Goal: Information Seeking & Learning: Learn about a topic

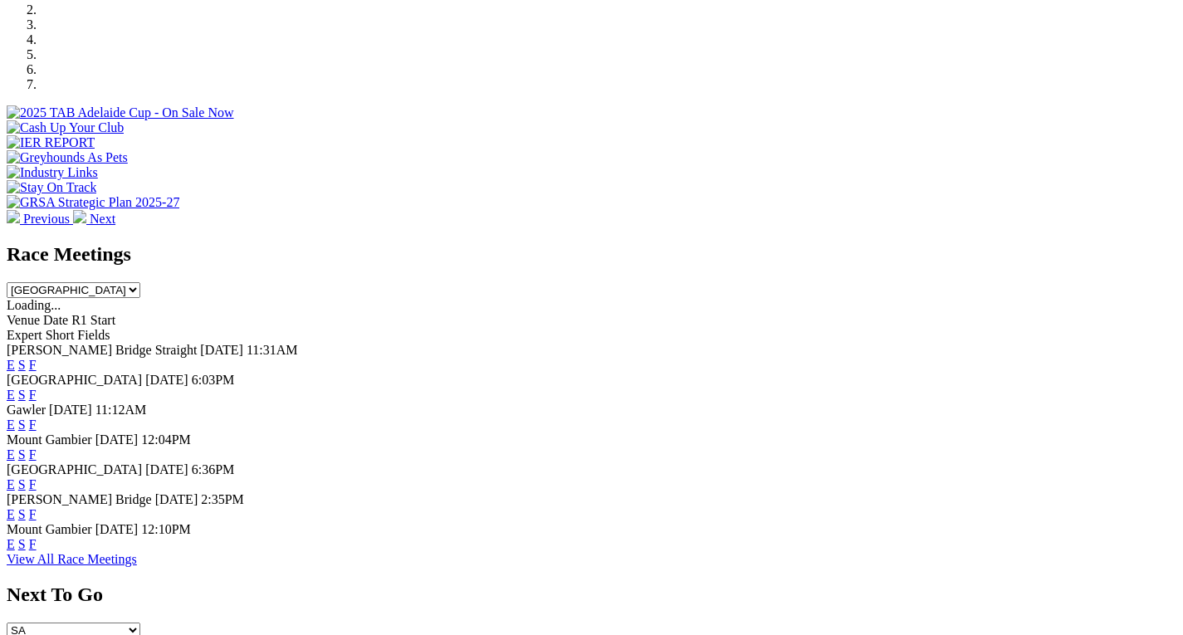
scroll to position [550, 0]
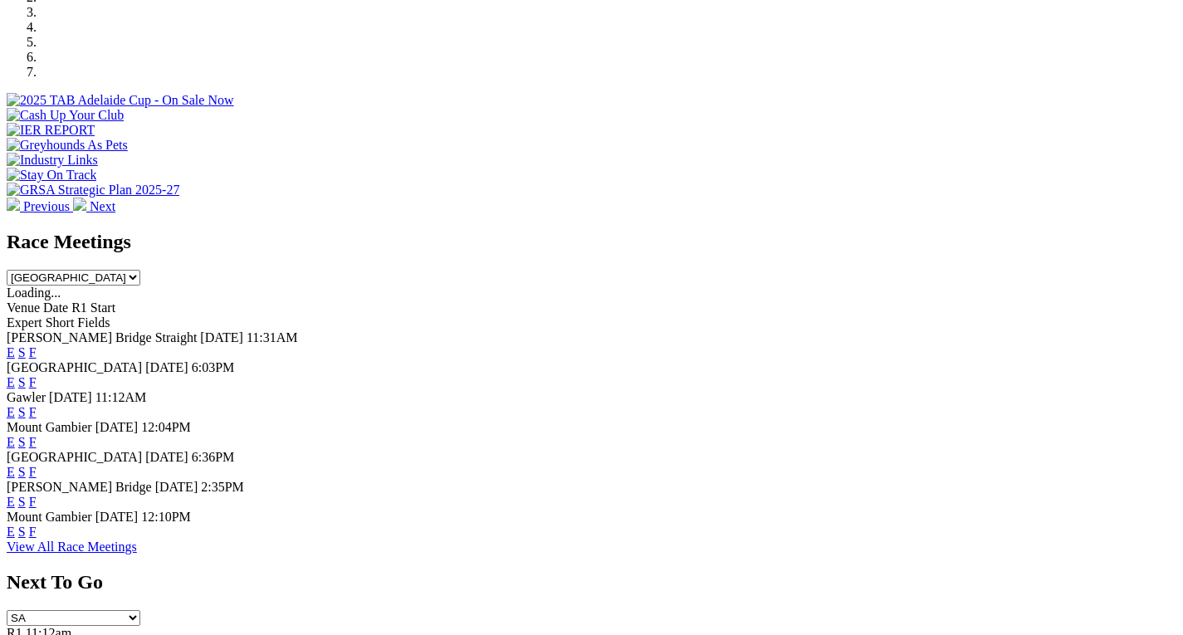
click at [37, 375] on link "F" at bounding box center [32, 382] width 7 height 14
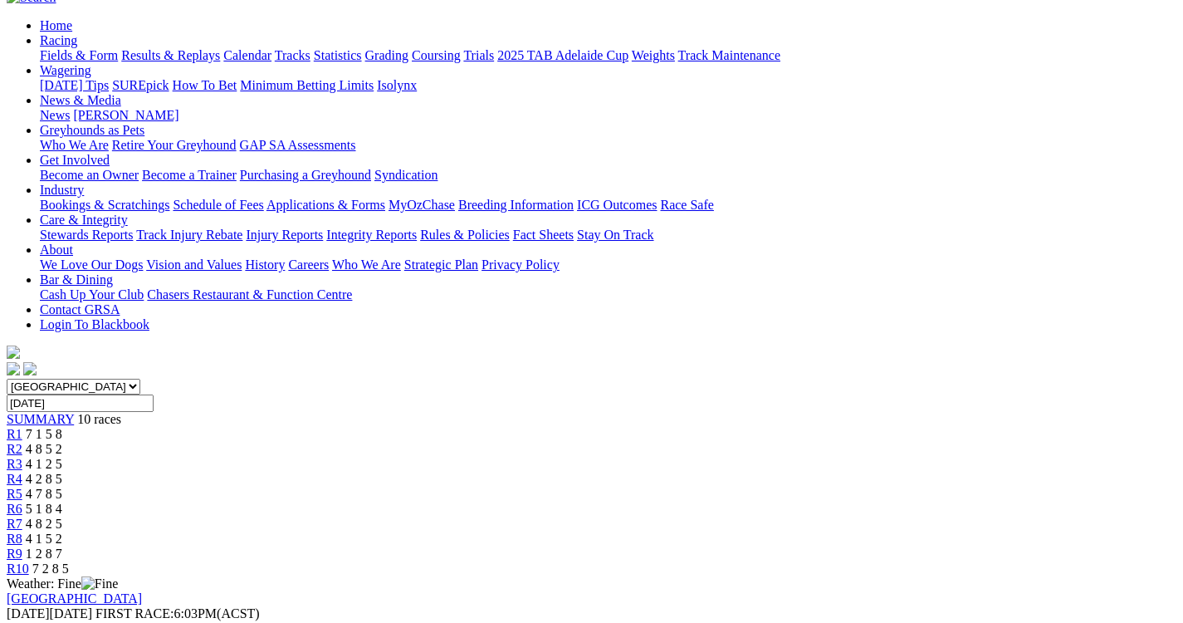
scroll to position [196, 0]
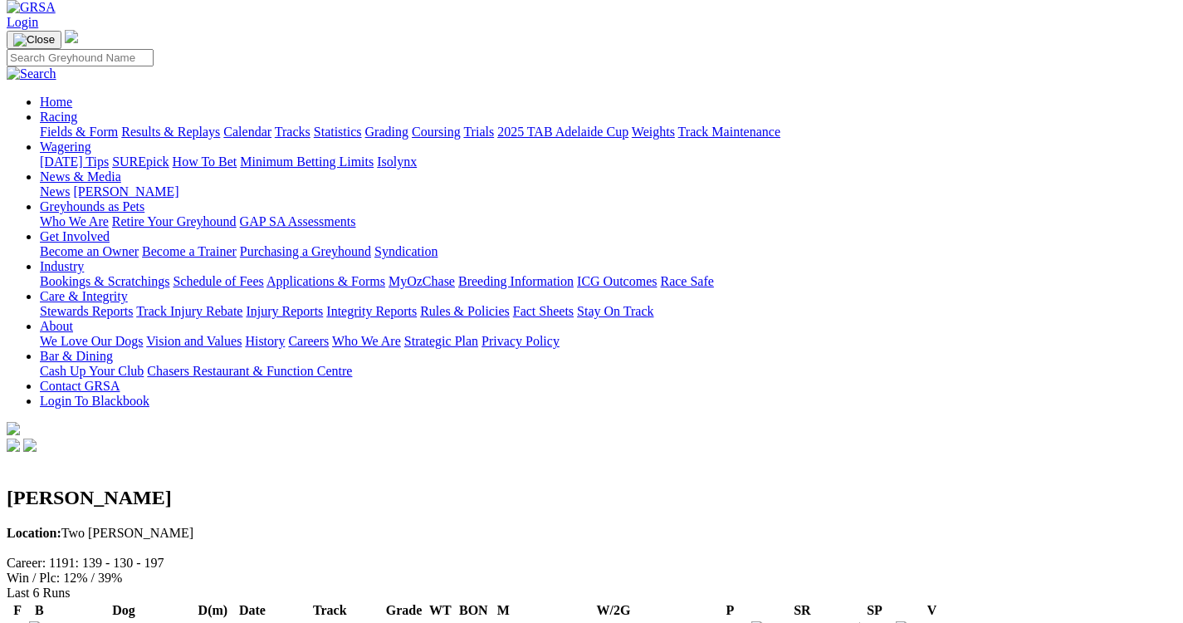
scroll to position [100, 0]
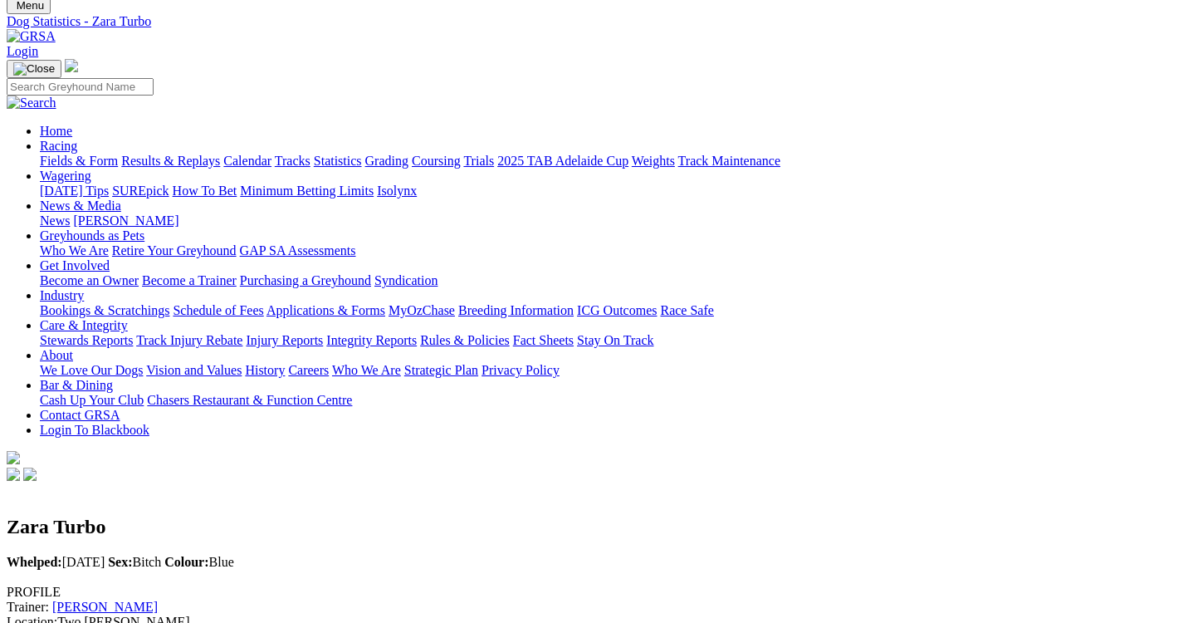
scroll to position [33, 0]
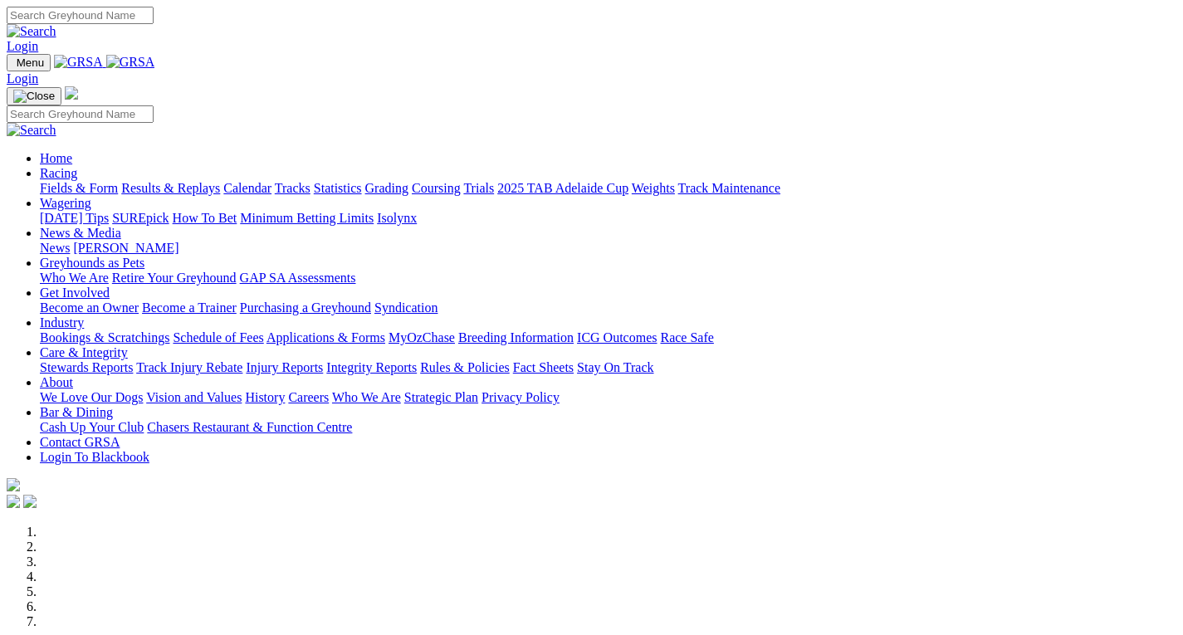
scroll to position [550, 0]
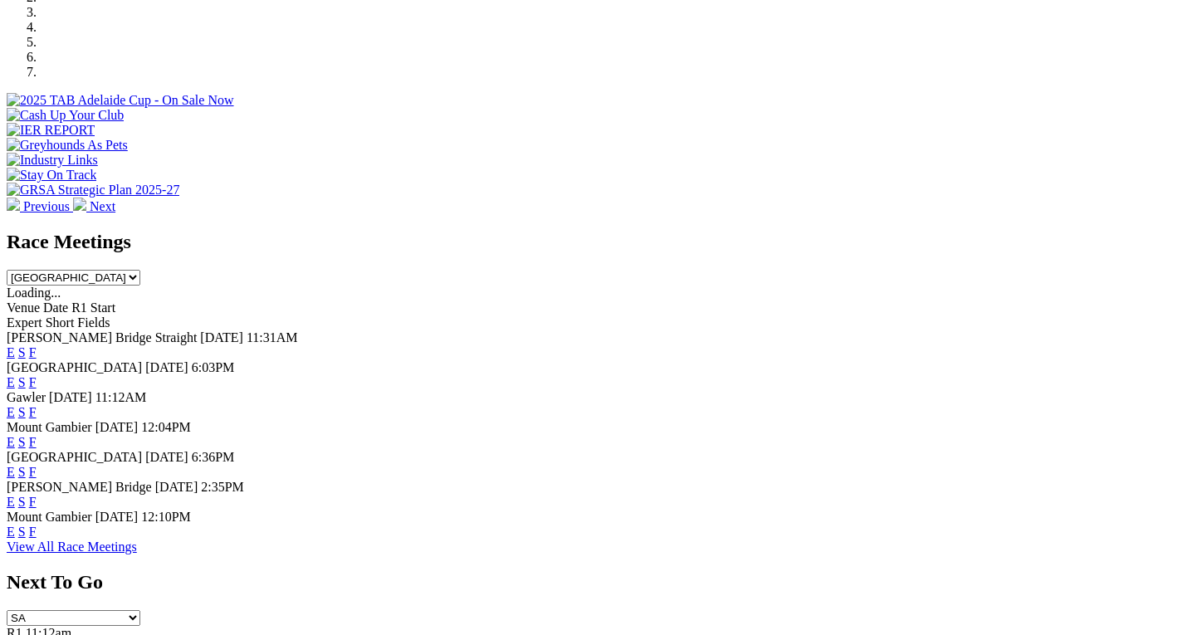
click at [37, 375] on link "F" at bounding box center [32, 382] width 7 height 14
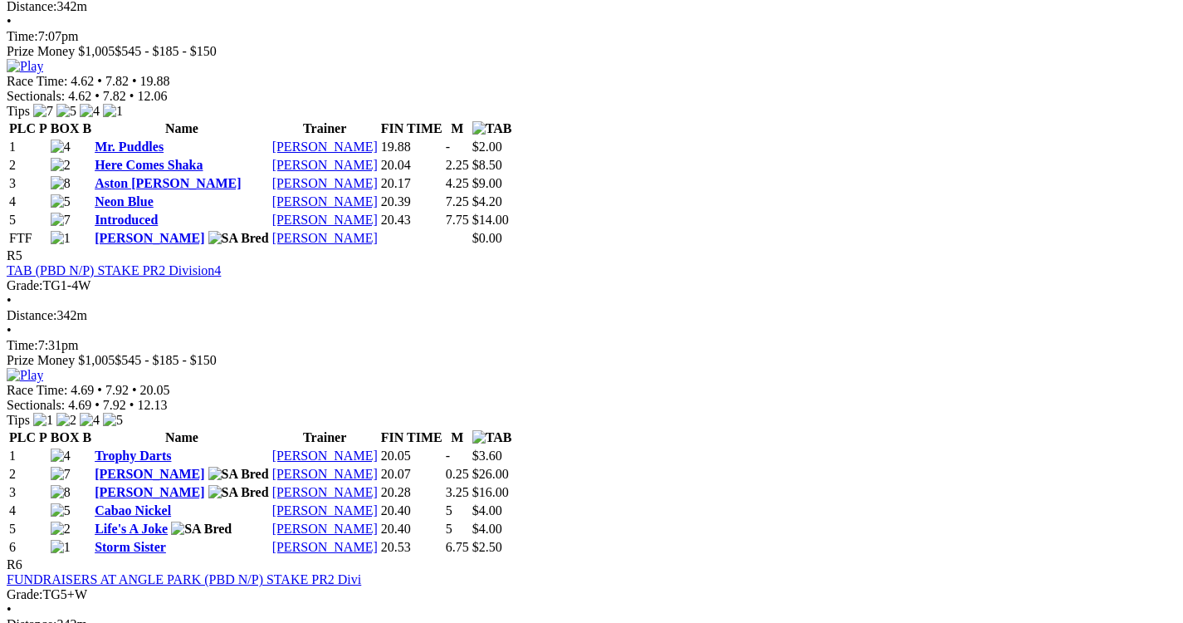
scroll to position [1816, 0]
